Goal: Task Accomplishment & Management: Manage account settings

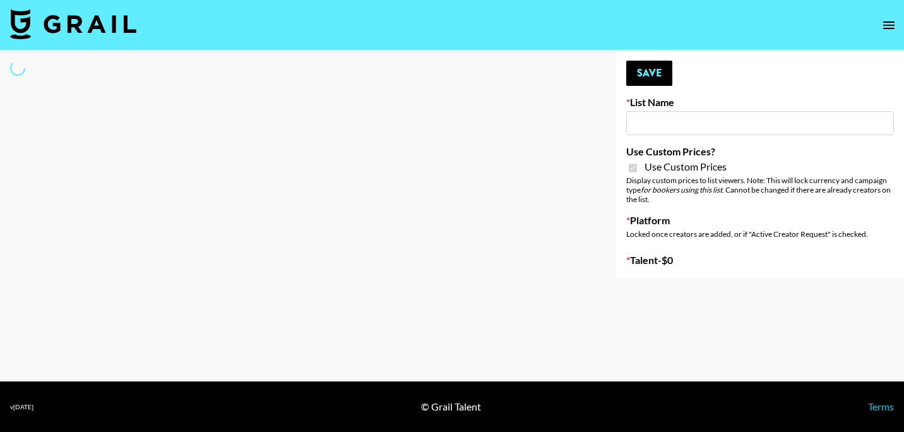
type input "D&B"
checkbox input "true"
select select "Brand"
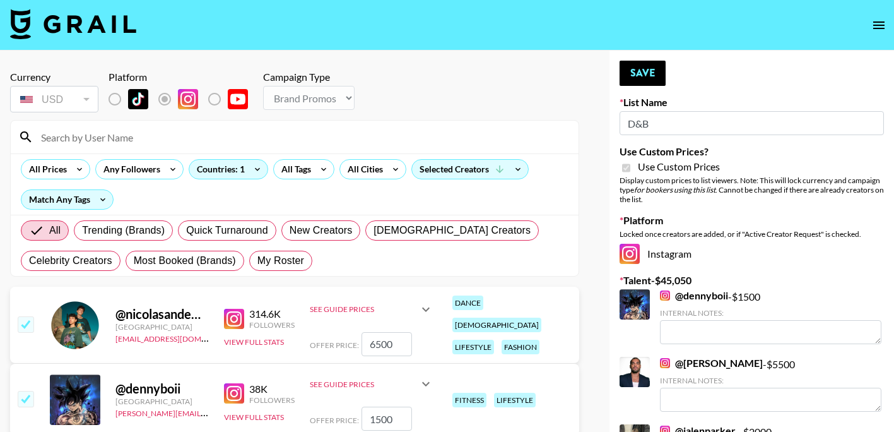
click at [183, 137] on input at bounding box center [302, 137] width 538 height 20
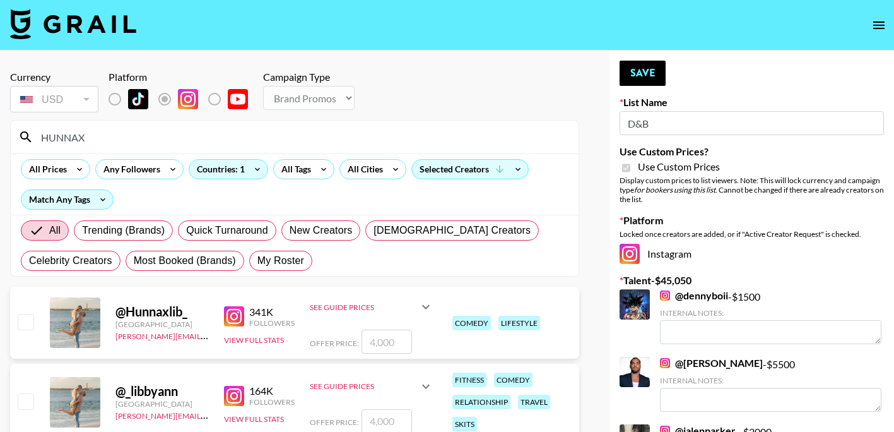
type input "HUNNAX"
click at [368, 347] on input "number" at bounding box center [387, 341] width 50 height 24
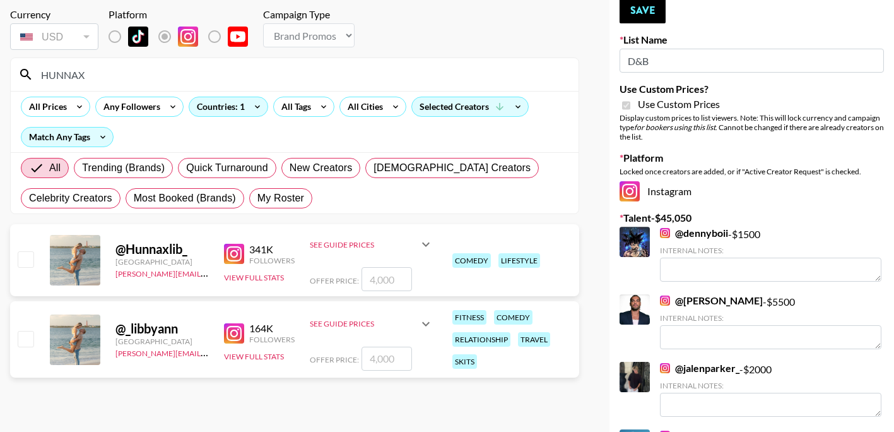
scroll to position [63, 0]
checkbox input "true"
type input "4000"
click at [642, 11] on button "Save" at bounding box center [643, 9] width 46 height 25
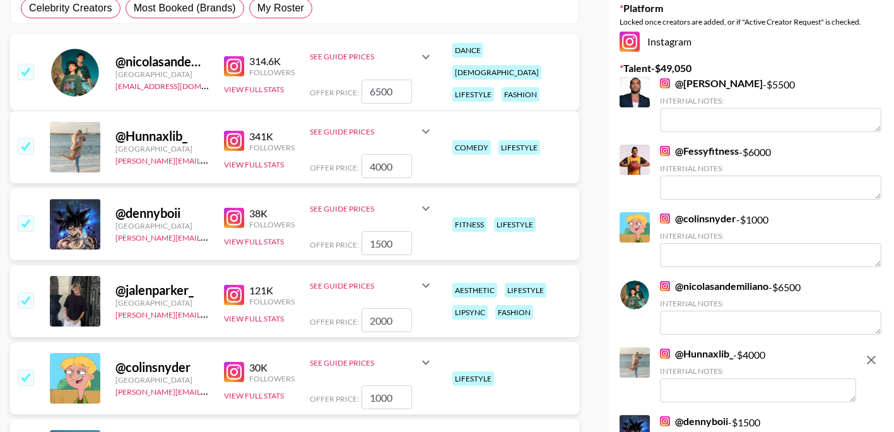
scroll to position [316, 0]
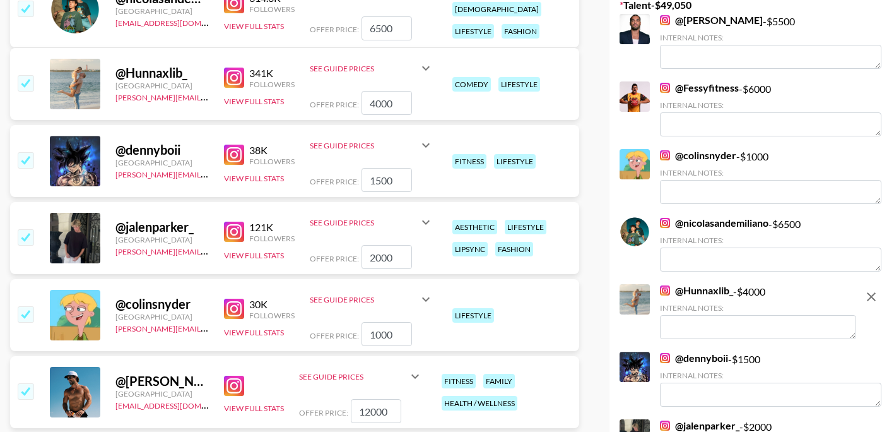
click at [687, 323] on textarea at bounding box center [758, 327] width 196 height 24
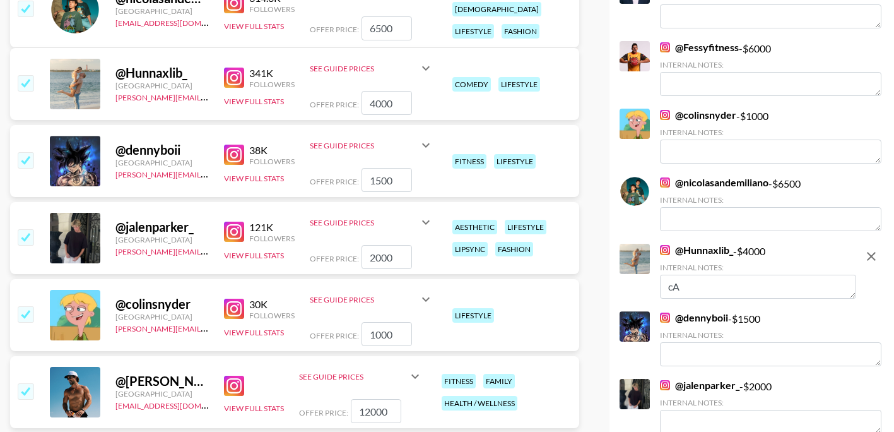
type textarea "c"
click at [788, 293] on textarea "Can include their individual accounts for a discount as well." at bounding box center [758, 287] width 196 height 24
type textarea "Can include their individual accounts for a discount as well. They are both ver…"
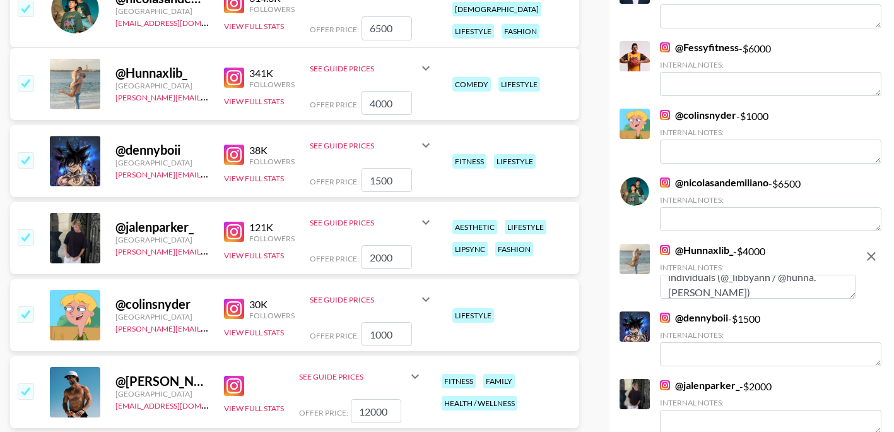
click at [766, 287] on textarea "Can include their individual accounts for a discount as well. They are both ver…" at bounding box center [758, 287] width 196 height 24
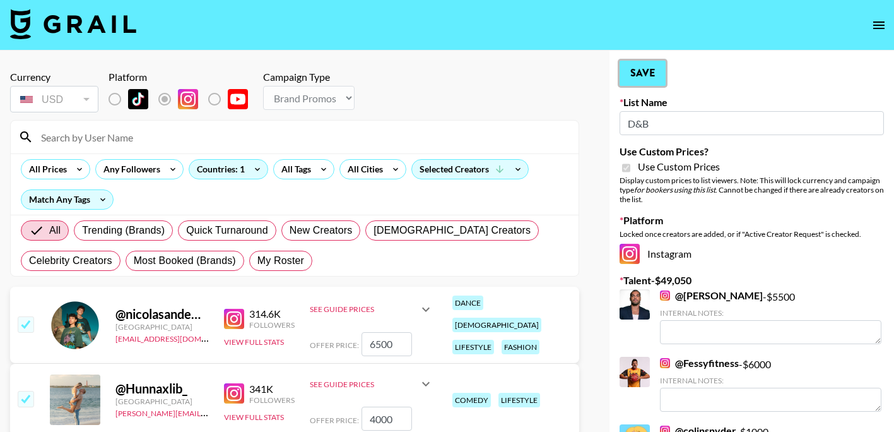
click at [644, 67] on button "Save" at bounding box center [643, 73] width 46 height 25
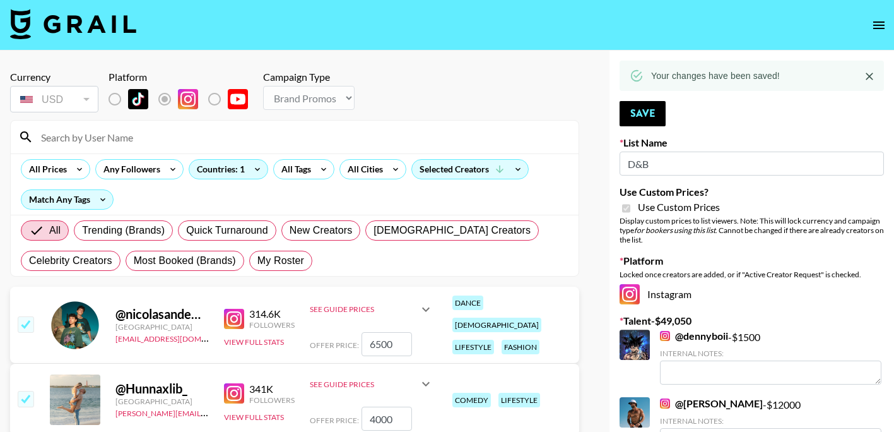
drag, startPoint x: 709, startPoint y: 80, endPoint x: 706, endPoint y: 73, distance: 7.6
drag, startPoint x: 706, startPoint y: 73, endPoint x: 697, endPoint y: 69, distance: 9.6
click at [697, 69] on div "Your changes have been saved!" at bounding box center [715, 75] width 129 height 23
